Goal: Task Accomplishment & Management: Manage account settings

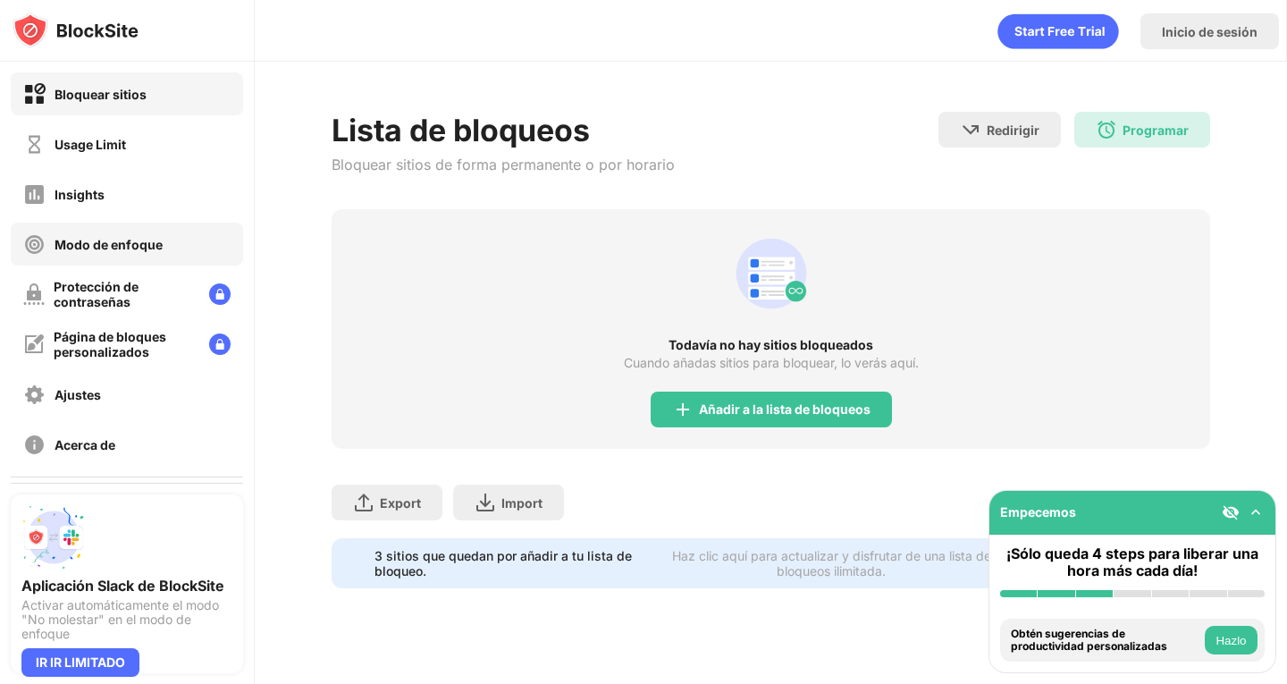
click at [164, 223] on div "Modo de enfoque" at bounding box center [127, 244] width 232 height 43
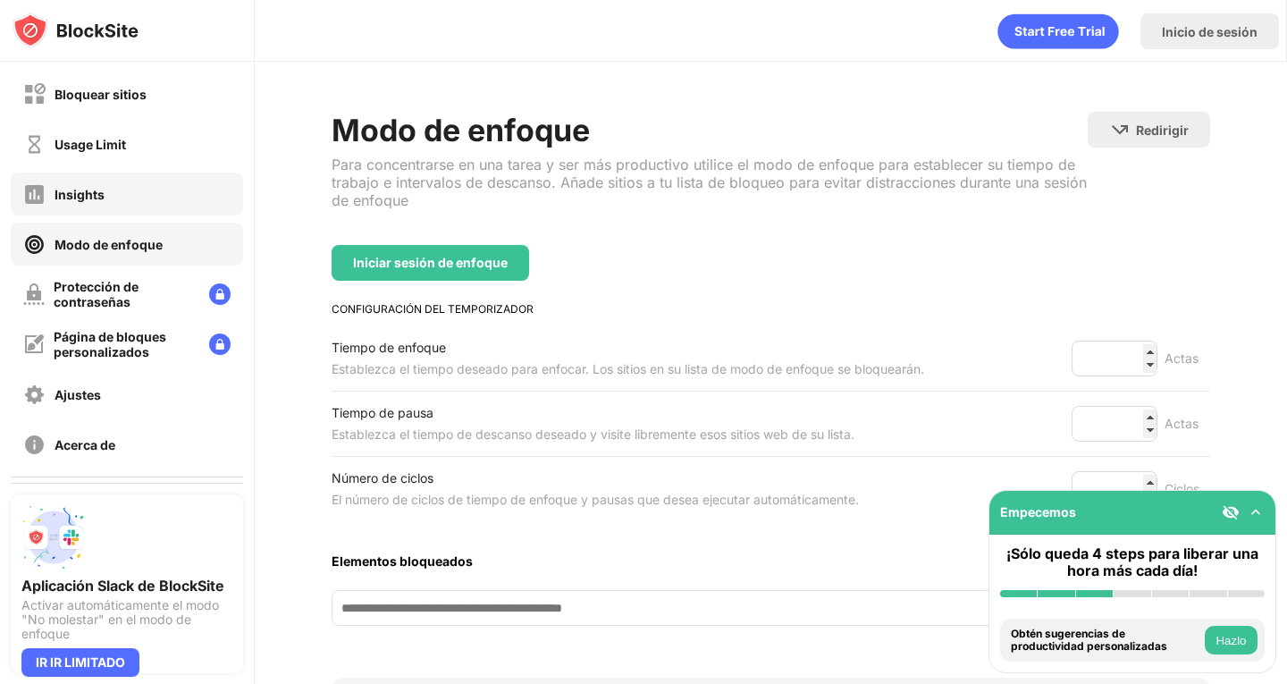
click at [169, 198] on div "Insights" at bounding box center [127, 193] width 232 height 43
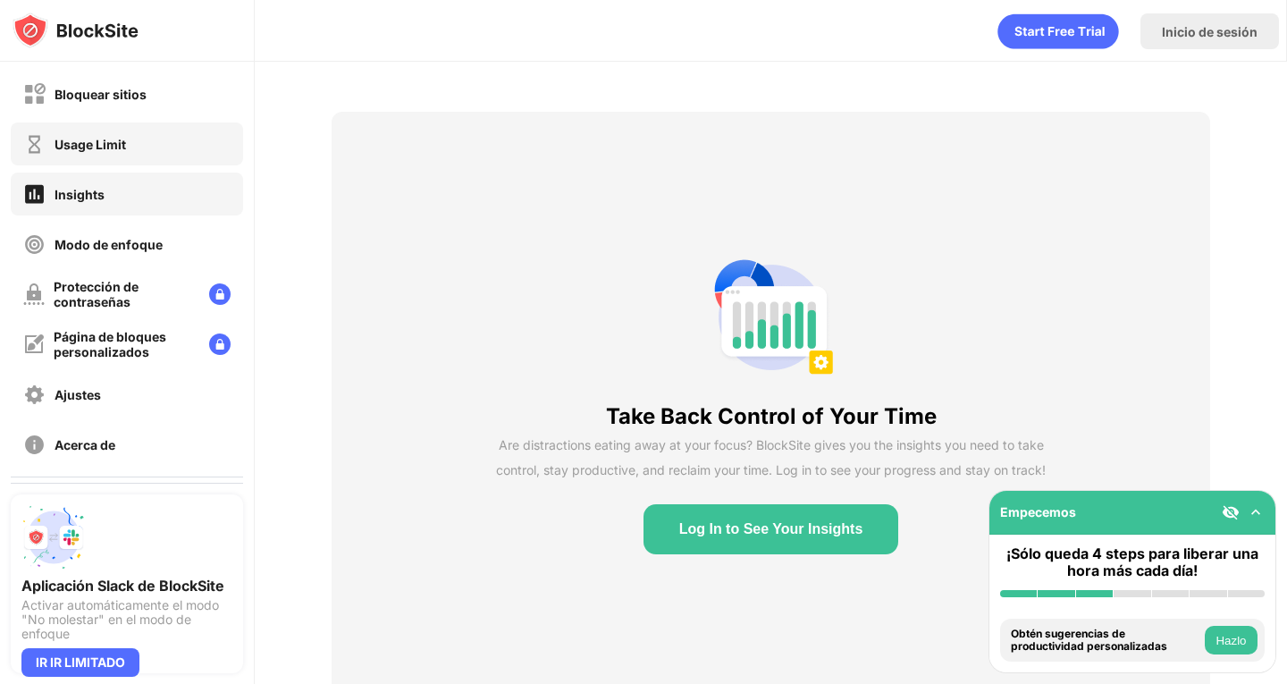
click at [166, 149] on div "Usage Limit" at bounding box center [127, 143] width 232 height 43
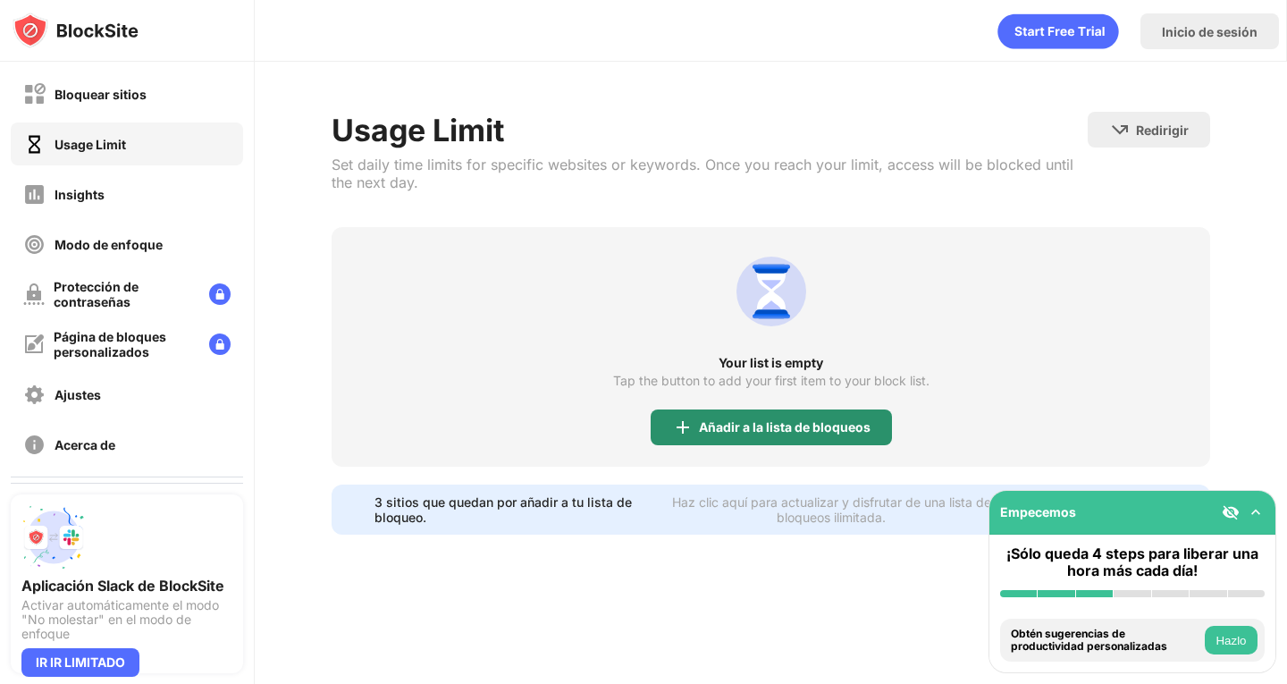
click at [794, 426] on div "Añadir a la lista de bloqueos" at bounding box center [785, 427] width 172 height 14
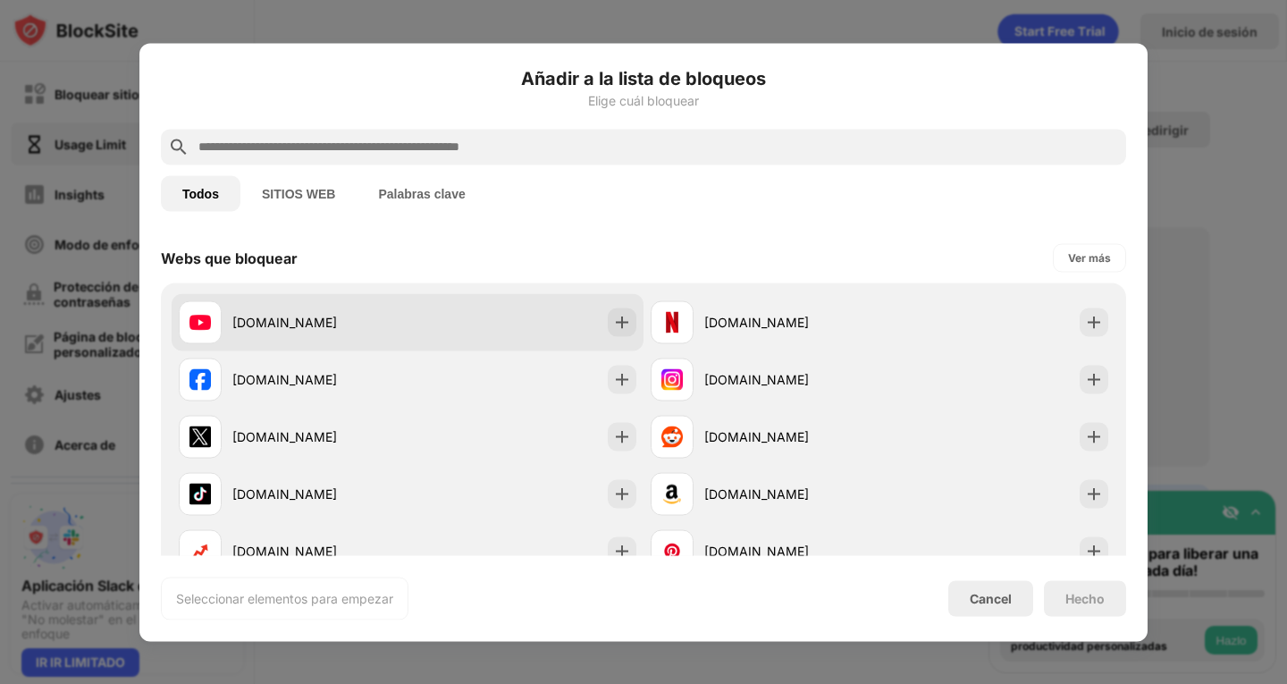
click at [349, 300] on div "[DOMAIN_NAME]" at bounding box center [293, 321] width 229 height 43
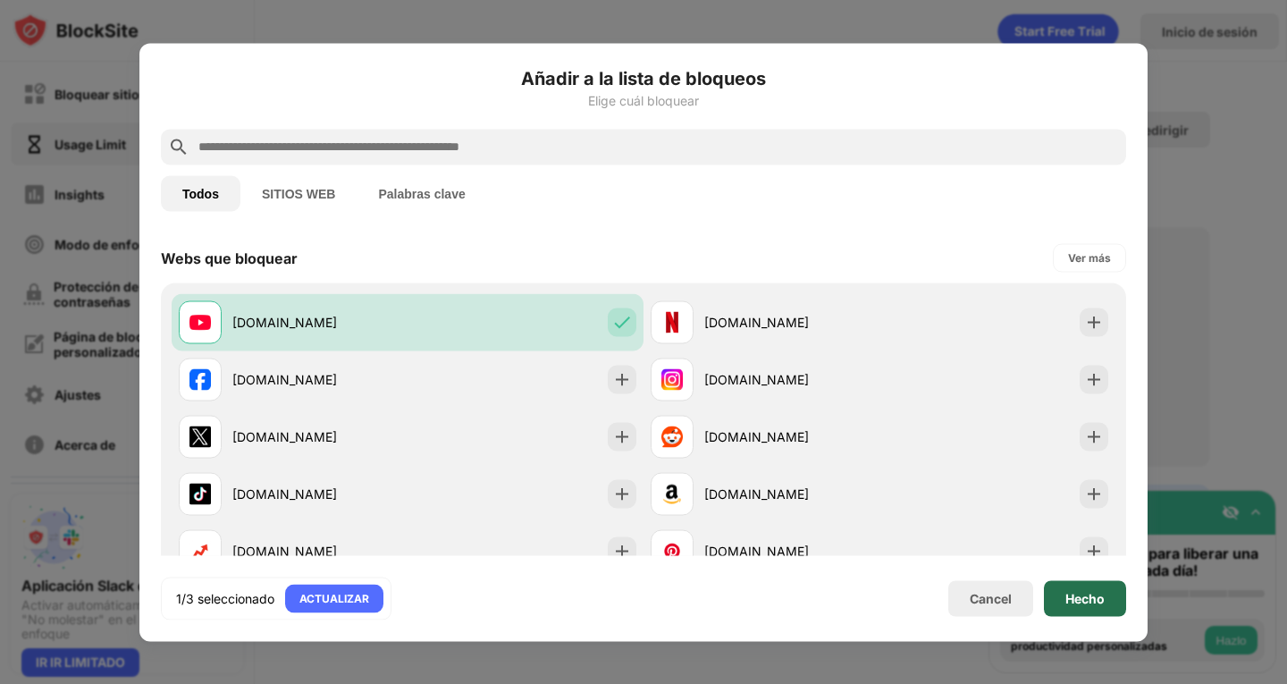
click at [1063, 601] on div "Hecho" at bounding box center [1085, 598] width 82 height 36
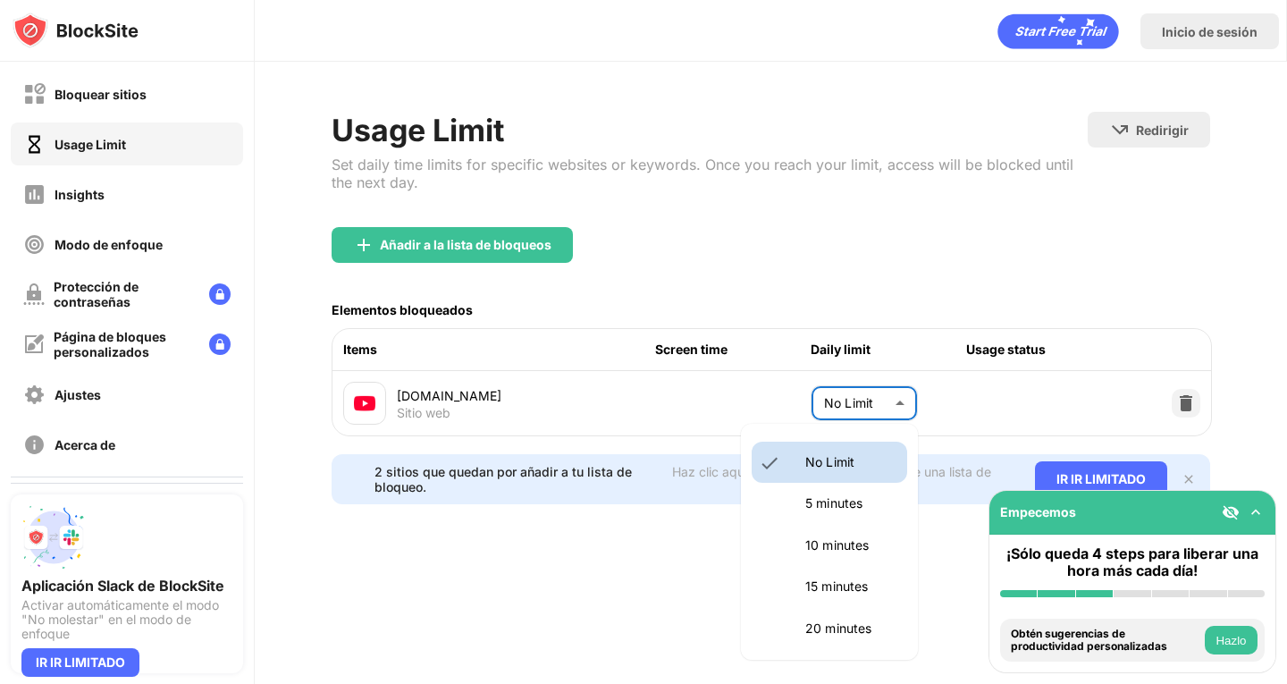
click at [845, 401] on body "Bloquear sitios Usage Limit Insights Modo de enfoque Protección de contraseñas …" at bounding box center [643, 342] width 1287 height 684
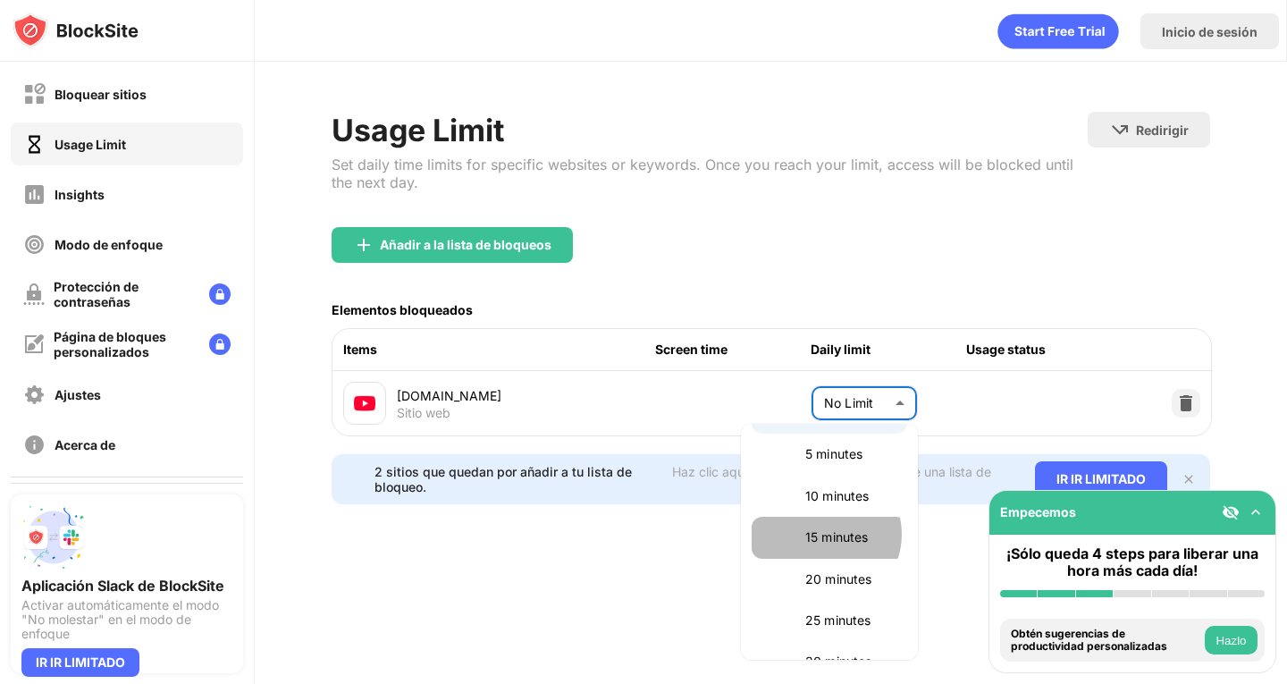
click at [824, 534] on p "15 minutes" at bounding box center [850, 537] width 91 height 20
type input "**"
